Goal: Navigation & Orientation: Understand site structure

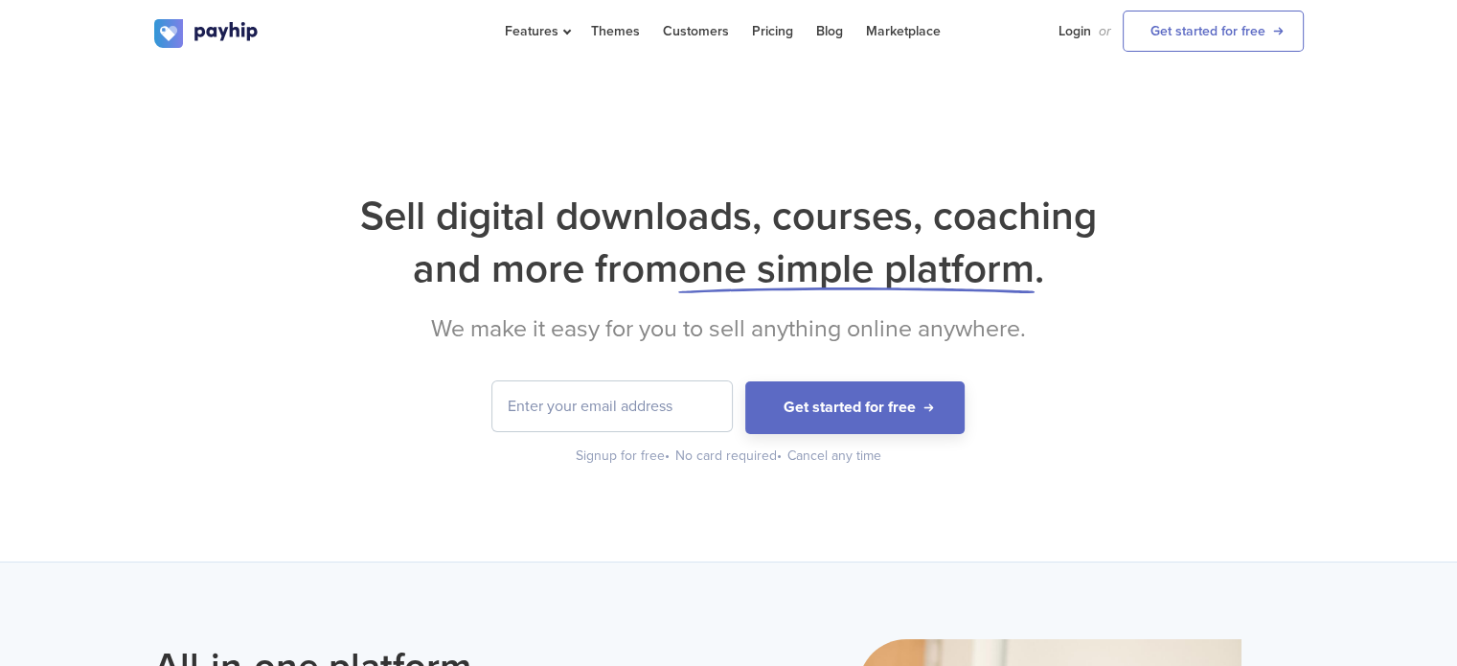
scroll to position [2, 0]
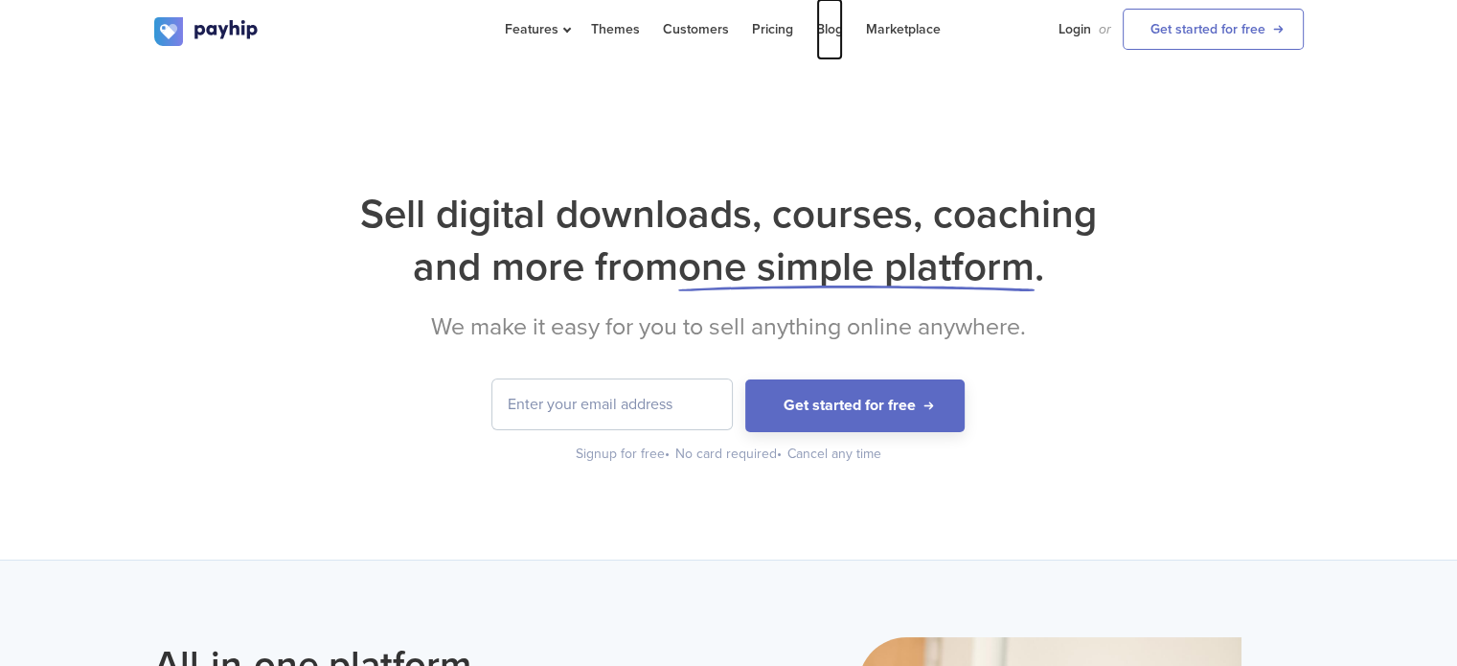
click at [816, 20] on link "Blog" at bounding box center [829, 29] width 27 height 62
click at [825, 23] on link "Blog" at bounding box center [829, 29] width 27 height 62
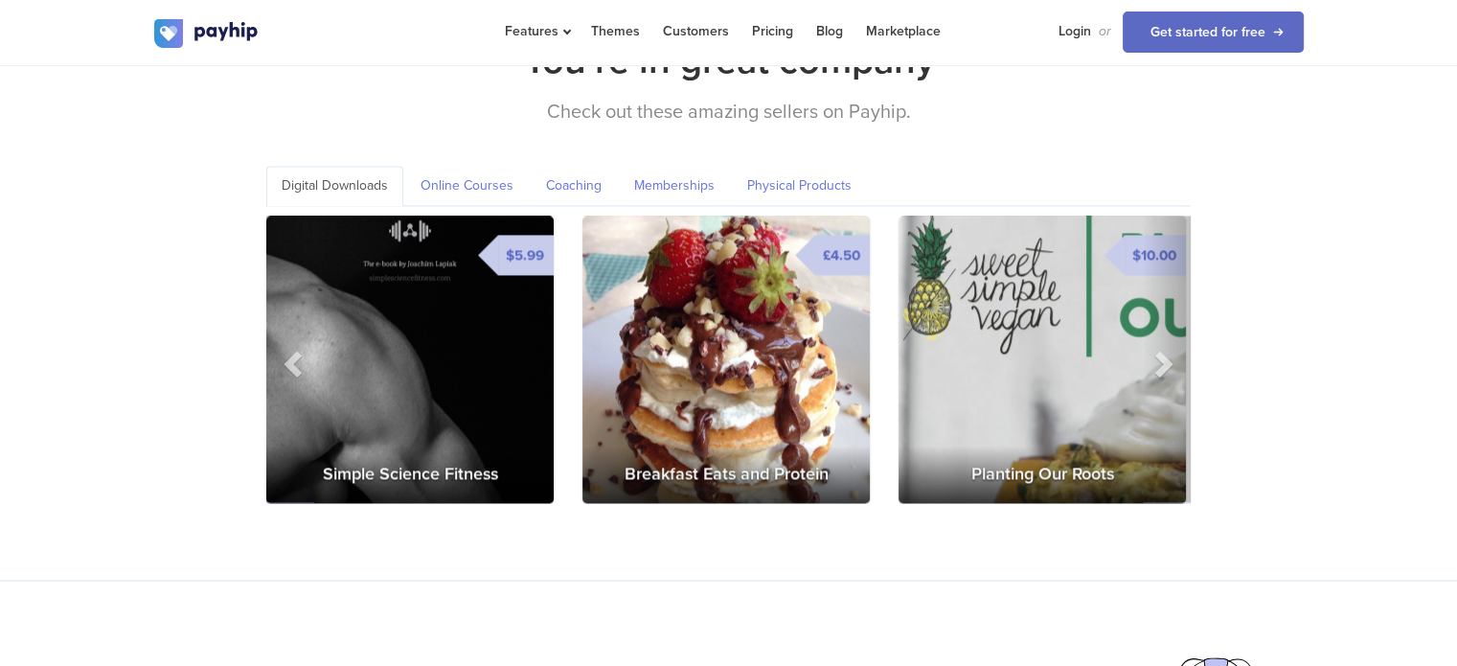
scroll to position [2813, 0]
click at [579, 168] on link "Coaching" at bounding box center [574, 185] width 86 height 39
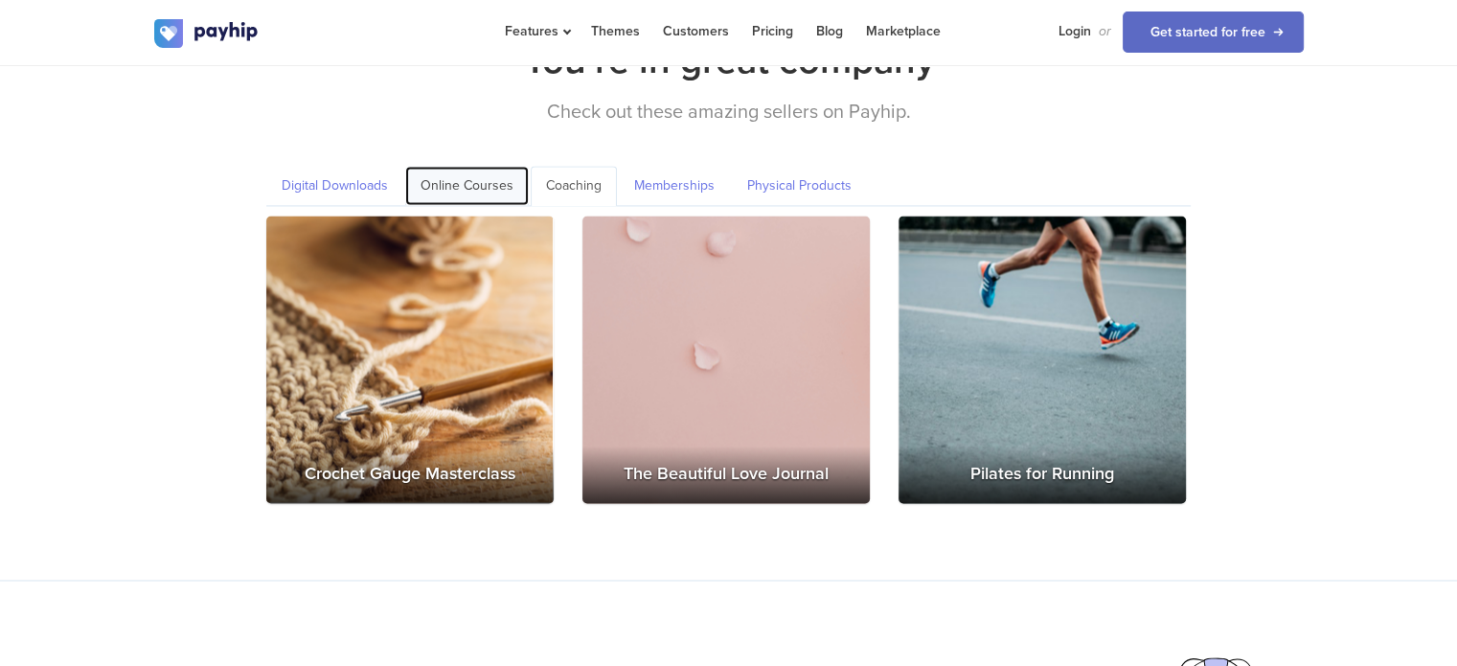
click at [446, 166] on link "Online Courses" at bounding box center [467, 185] width 124 height 39
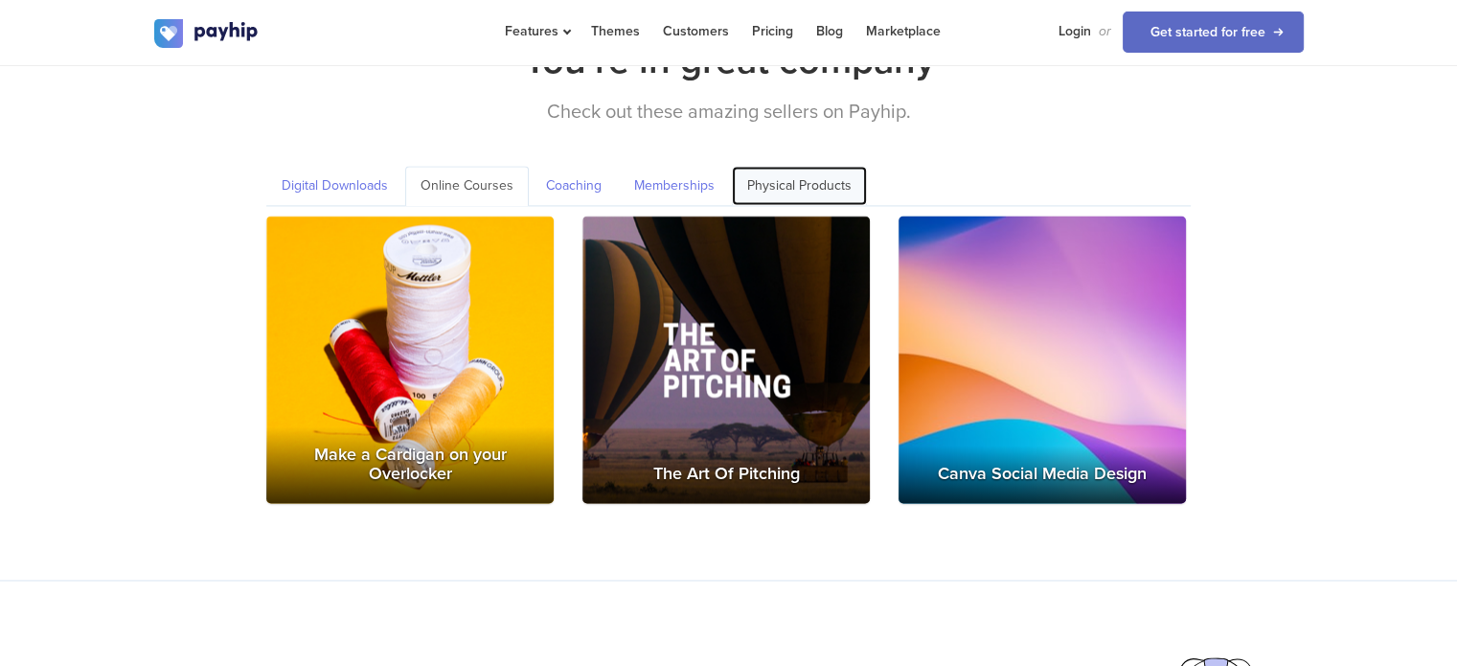
click at [822, 168] on link "Physical Products" at bounding box center [799, 185] width 135 height 39
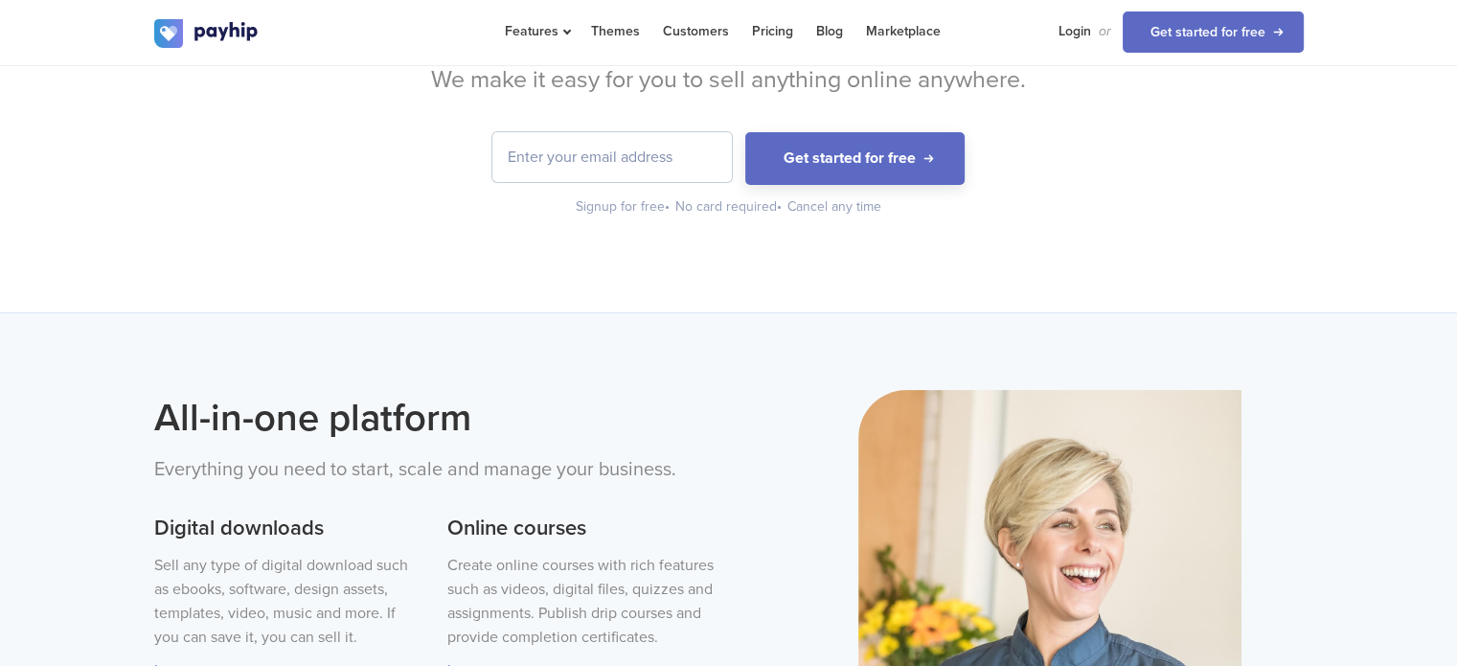
scroll to position [0, 0]
